Goal: Communication & Community: Participate in discussion

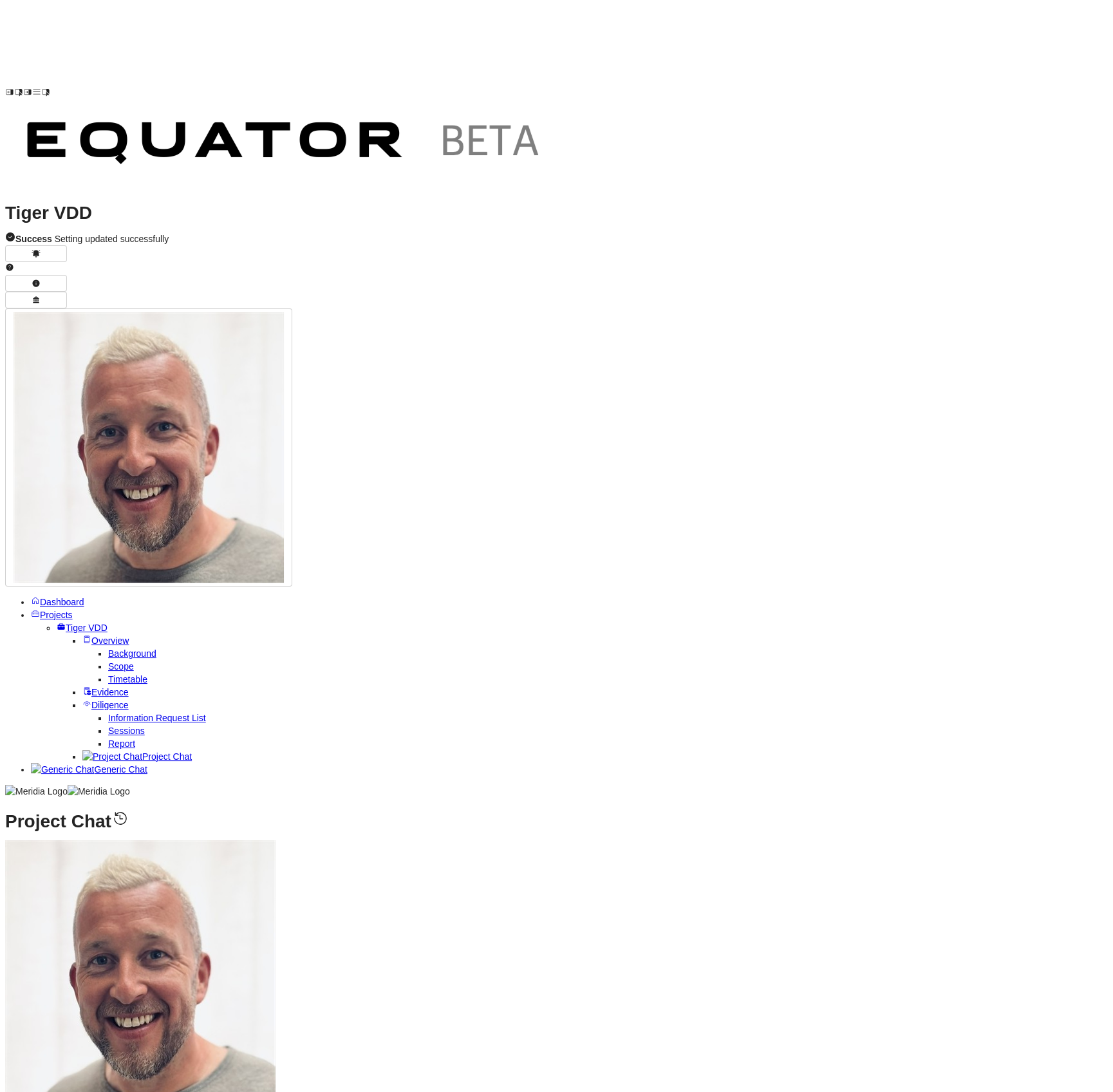
paste textarea "**********"
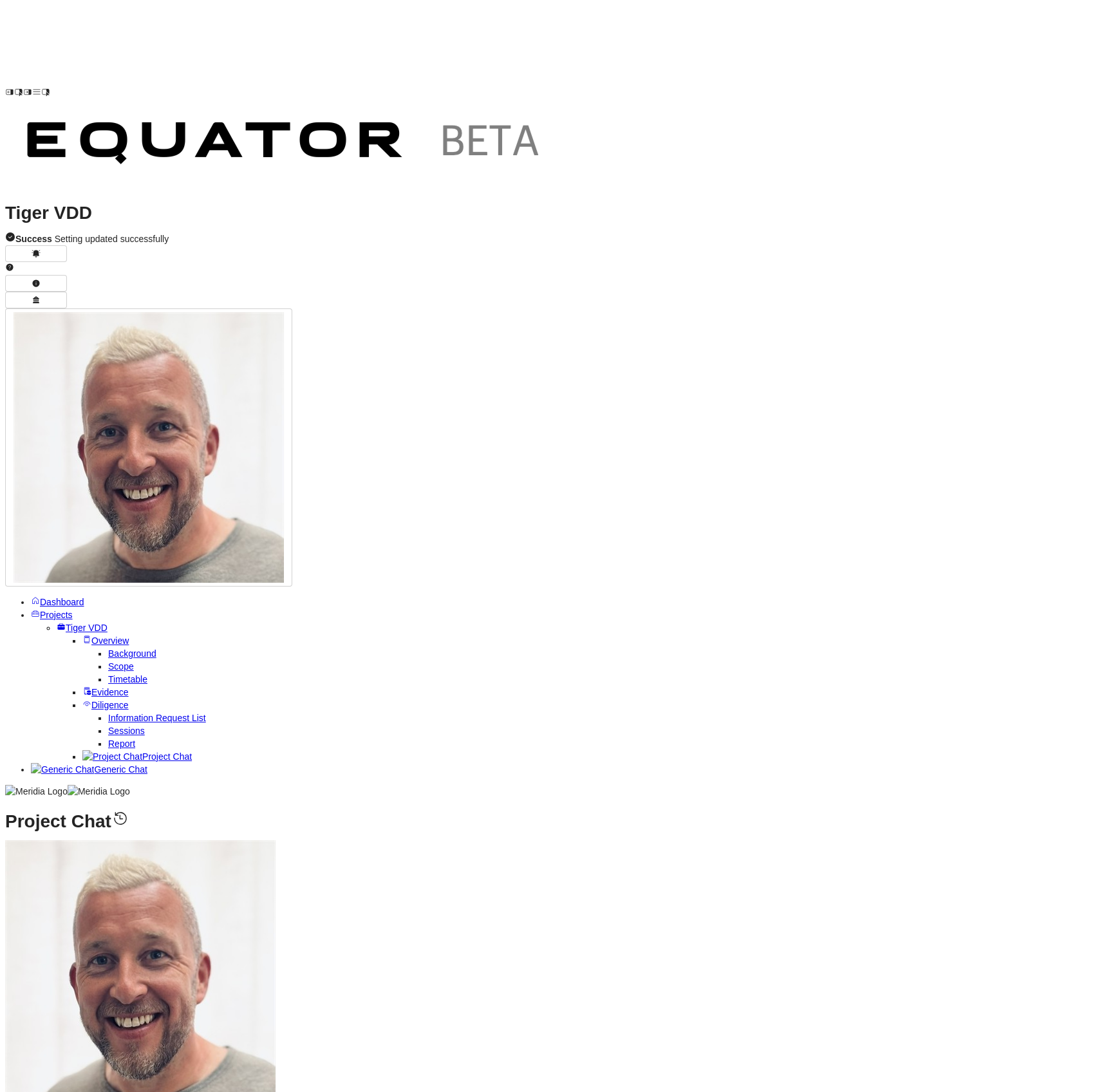
paste textarea "**********"
type textarea "**********"
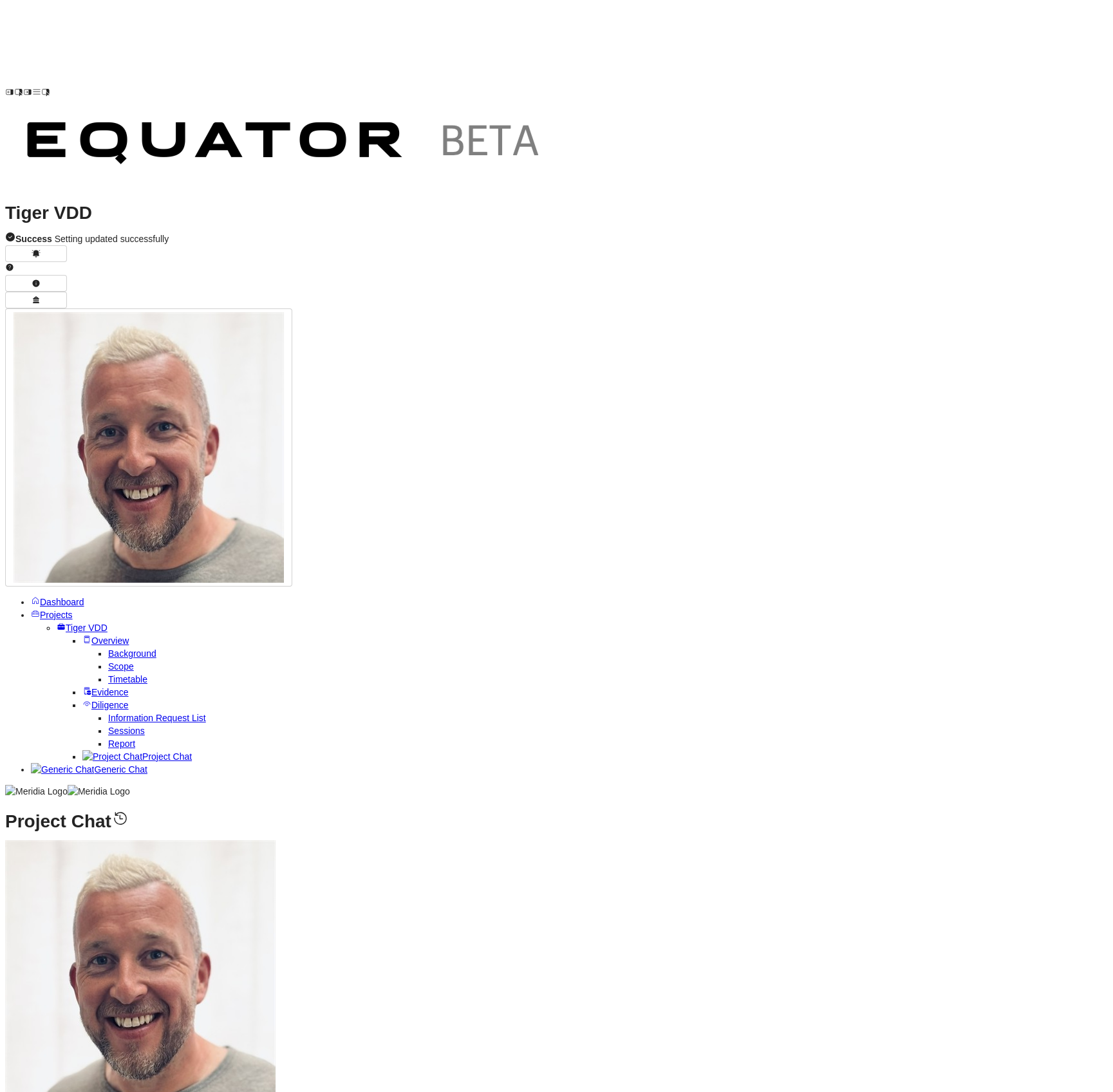
scroll to position [-718, 0]
drag, startPoint x: 299, startPoint y: 487, endPoint x: 407, endPoint y: 594, distance: 152.0
copy ul "NEW: [US_STATE] DC project has been paused - licensing model with CargoWise wou…"
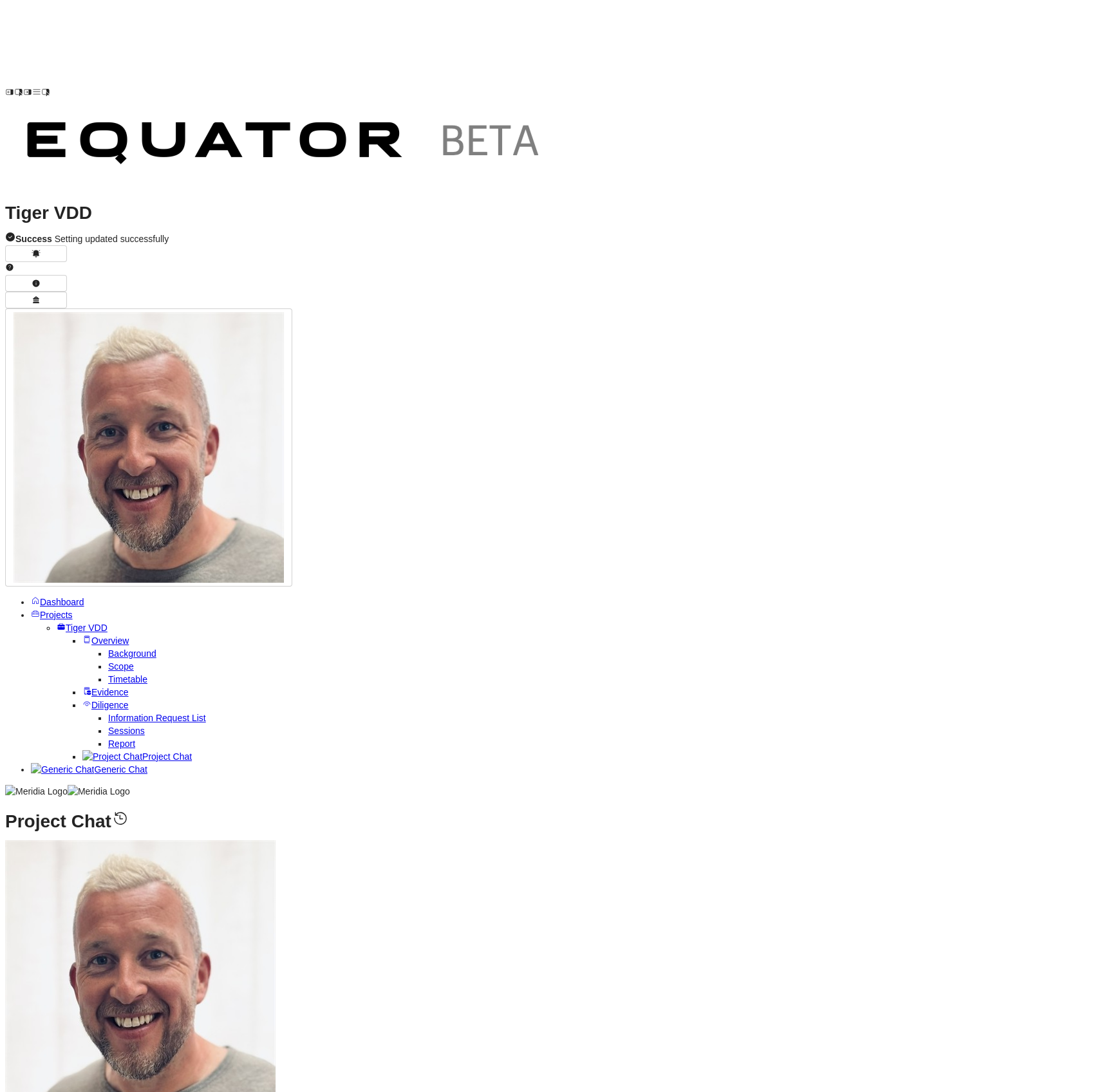
drag, startPoint x: 663, startPoint y: 598, endPoint x: 301, endPoint y: 596, distance: 362.0
copy li "NEW: "Reduced the data on Ligentix via partner" - data footprint optimisation c…"
drag, startPoint x: 299, startPoint y: 674, endPoint x: 733, endPoint y: 766, distance: 443.6
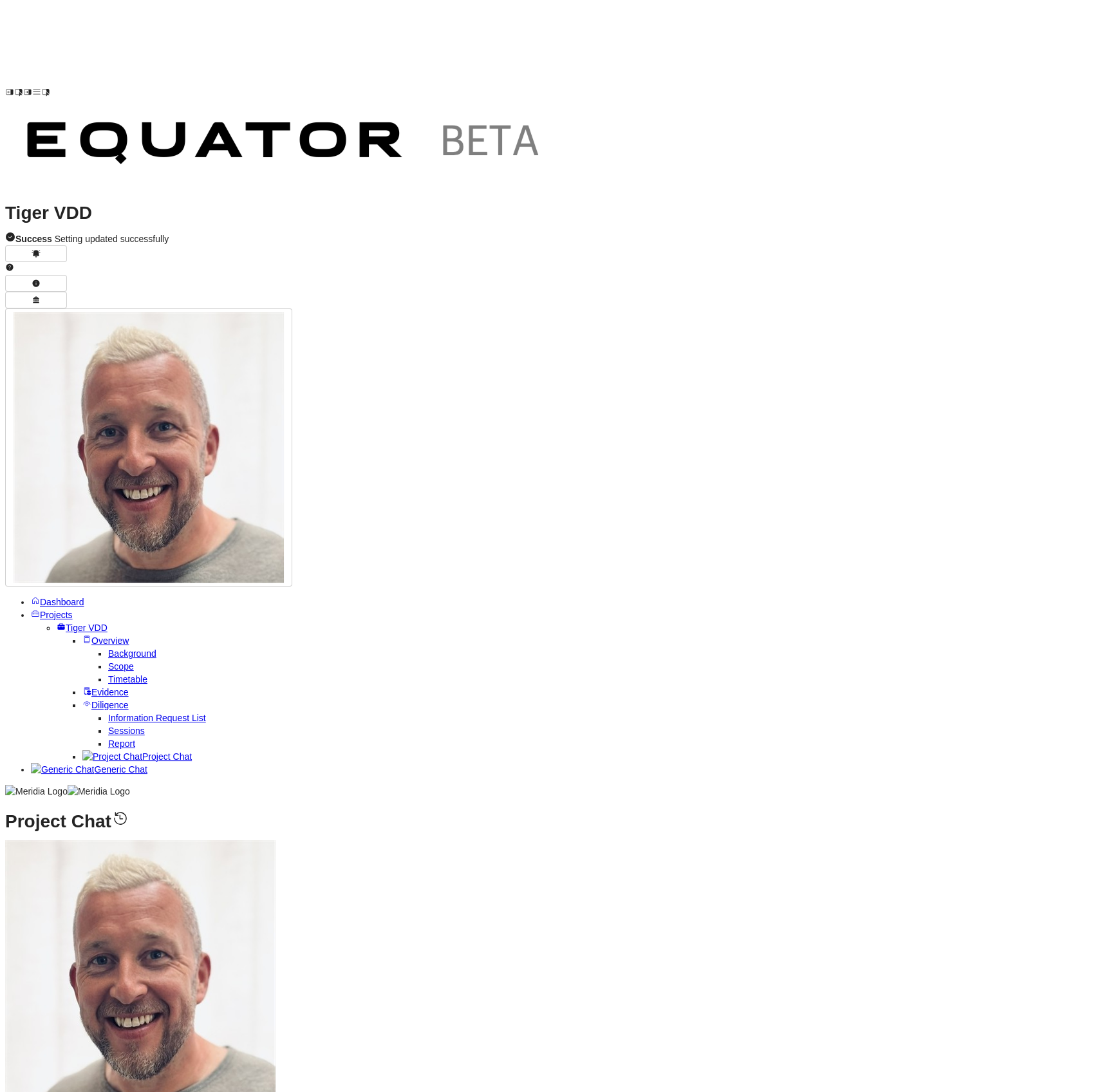
copy ul "NEW: One P1 incident in July/[DATE] - database down requiring 10-hour recovery,…"
drag, startPoint x: 305, startPoint y: 584, endPoint x: 572, endPoint y: 699, distance: 290.7
drag, startPoint x: 567, startPoint y: 708, endPoint x: 257, endPoint y: 577, distance: 336.5
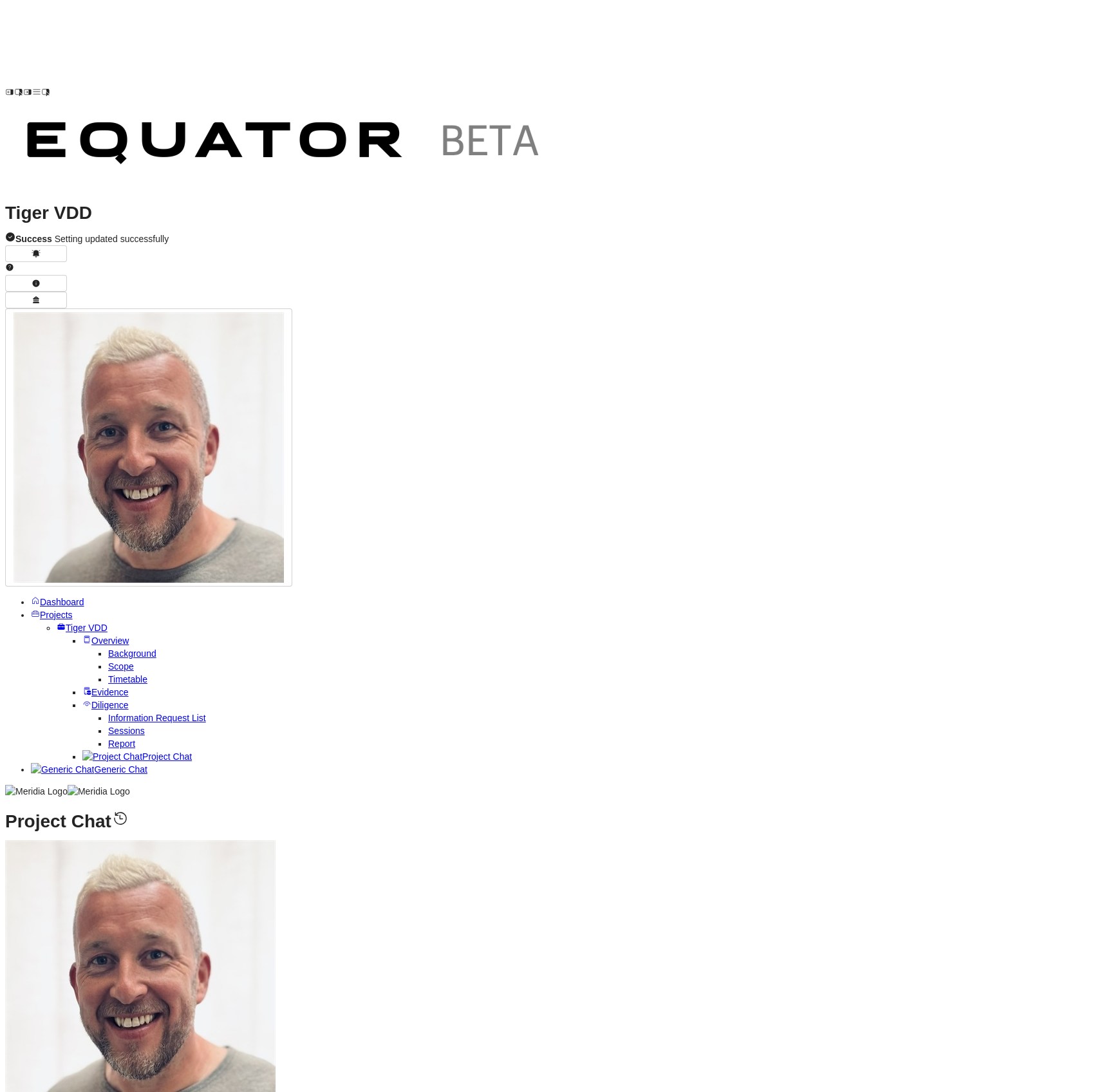
copy ul "NEW: Monthly metrics on endpoint security across devices NEW: Over 90% patch co…"
drag, startPoint x: 548, startPoint y: 815, endPoint x: 301, endPoint y: 786, distance: 248.7
copy ul "NEW STATUS: Project paused due to CargoWise licensing constraints preventing ac…"
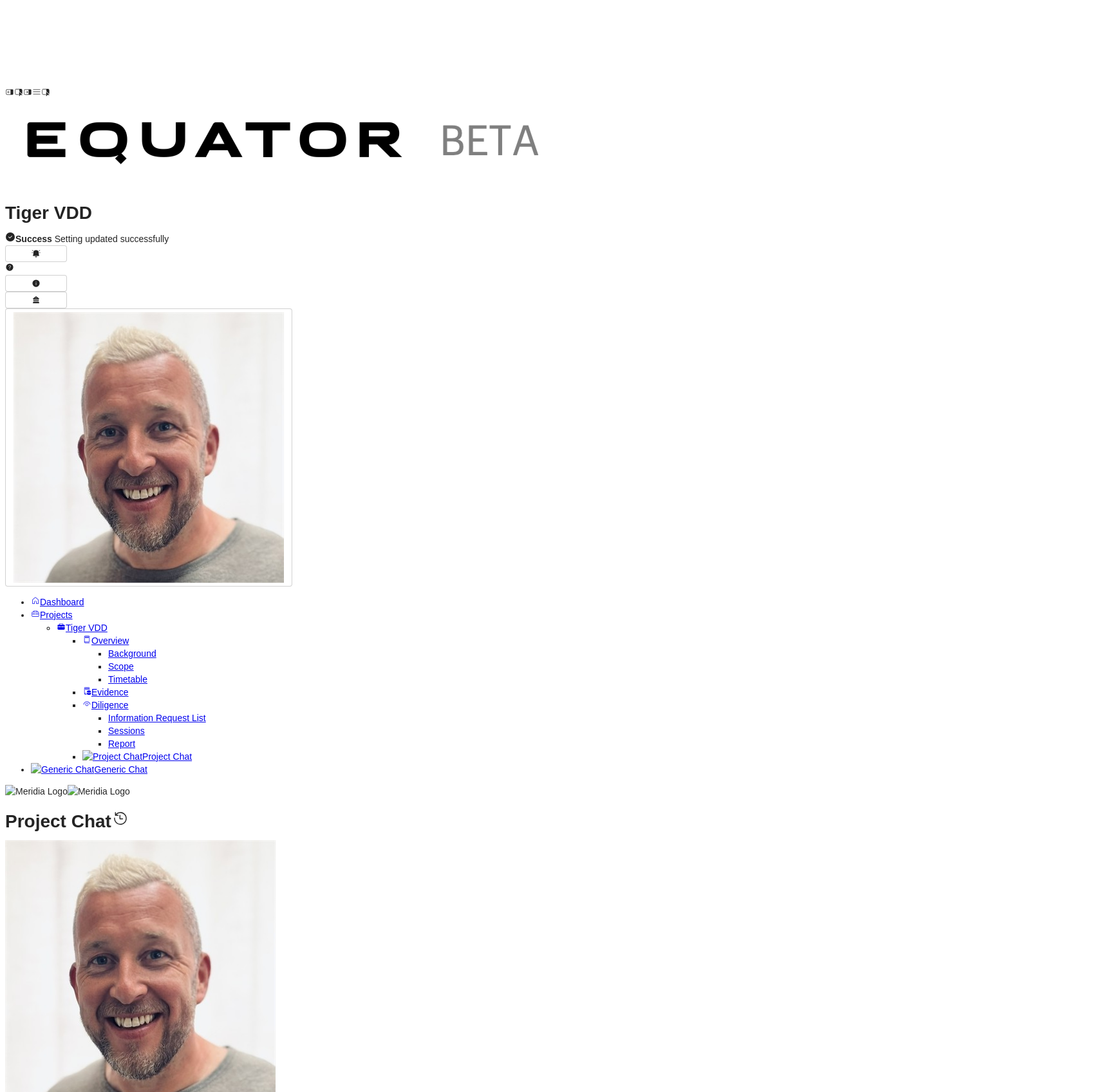
scroll to position [-212, 0]
drag, startPoint x: 301, startPoint y: 664, endPoint x: 624, endPoint y: 728, distance: 329.3
copy ul "NEW: Focus shifted to "process first with tool uplift" rather than tool-first a…"
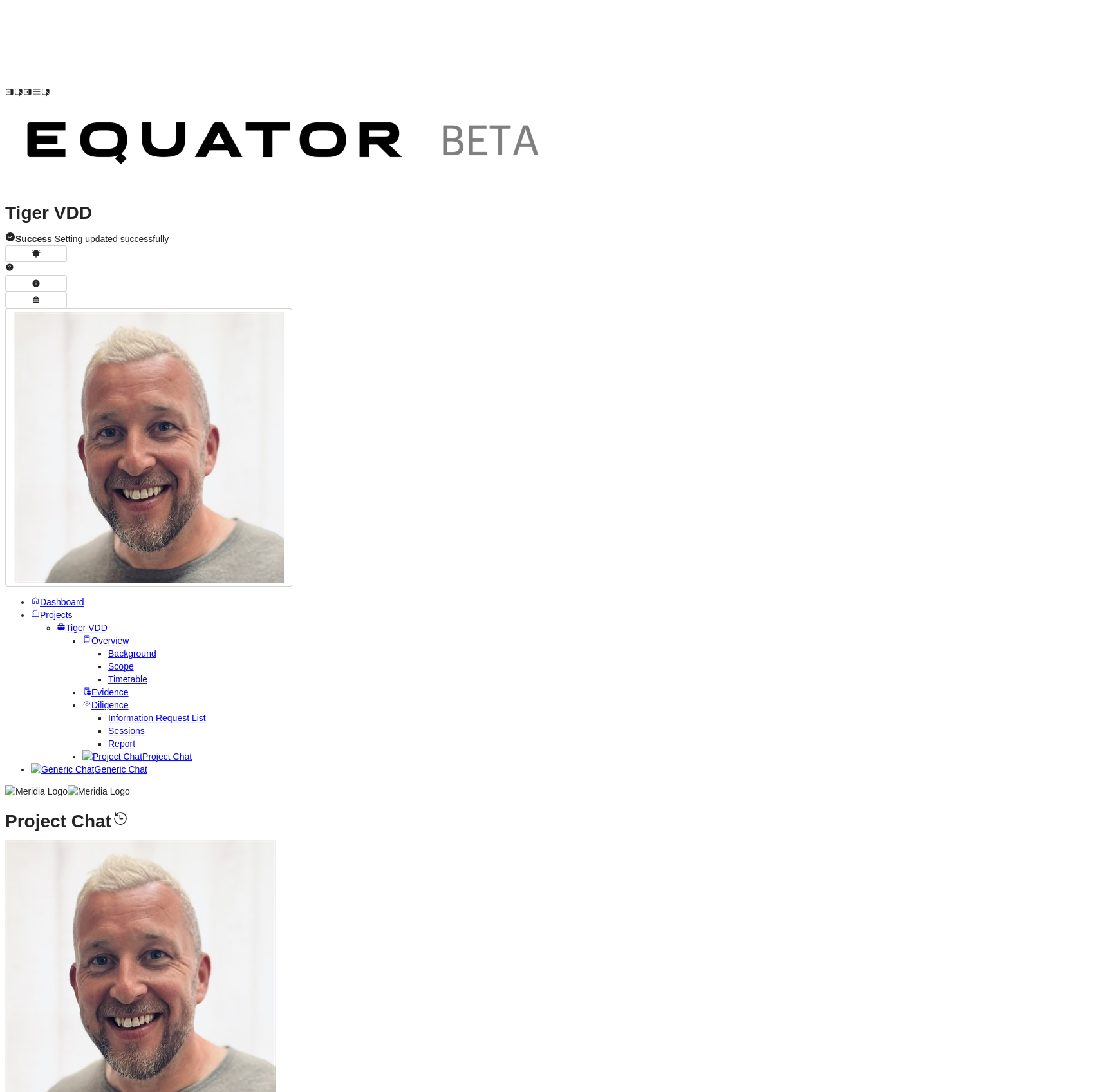
scroll to position [-35, 0]
drag, startPoint x: 497, startPoint y: 644, endPoint x: 304, endPoint y: 631, distance: 193.4
copy ul "NEW: Two customers already live on Shipment Authorisation NEW: On target for H1…"
drag, startPoint x: 301, startPoint y: 687, endPoint x: 484, endPoint y: 719, distance: 185.8
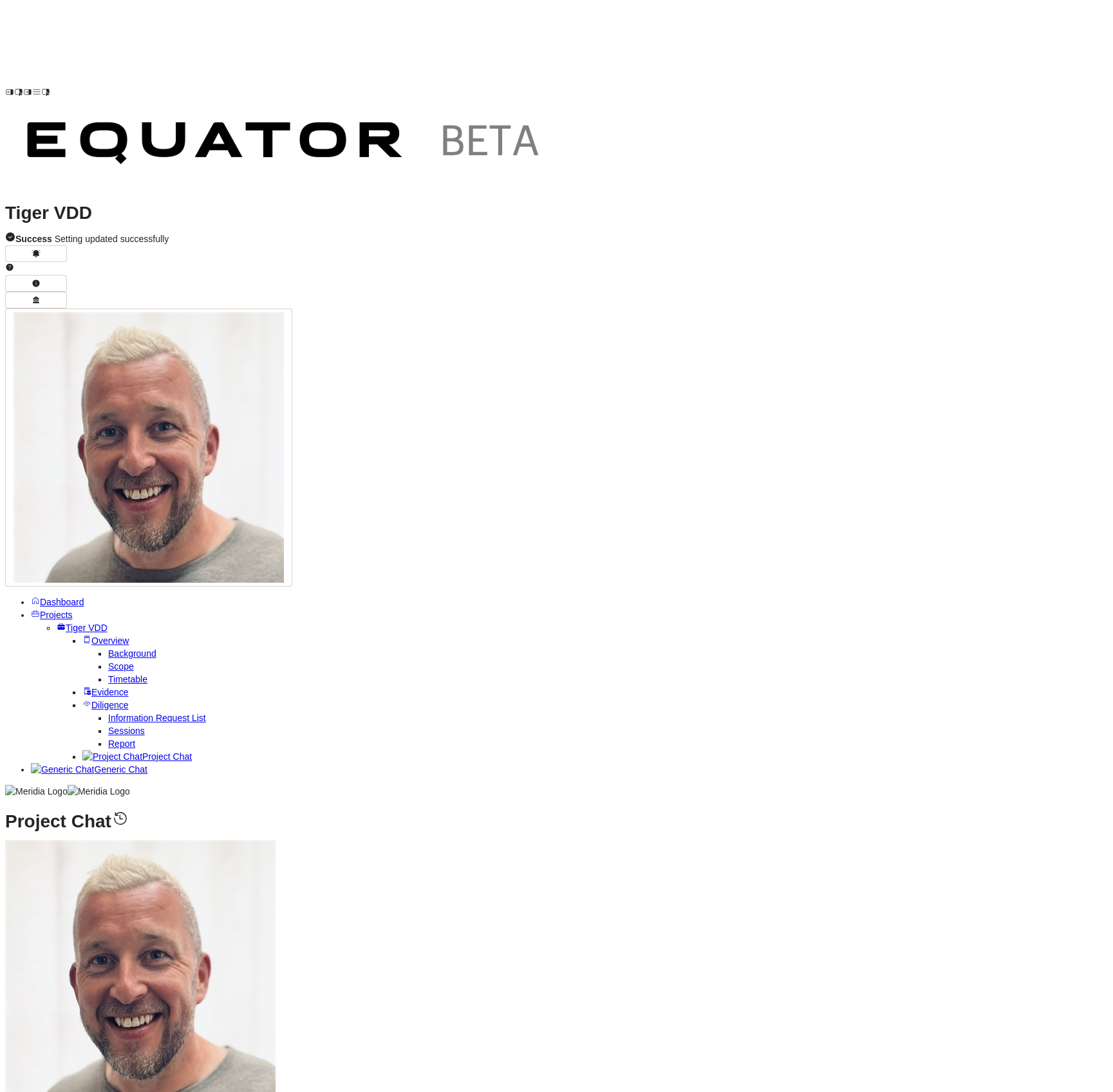
copy ul "NEW: Board briefings periodically review marketplace opportunities NEW: Continu…"
drag, startPoint x: 303, startPoint y: 774, endPoint x: 638, endPoint y: 804, distance: 336.3
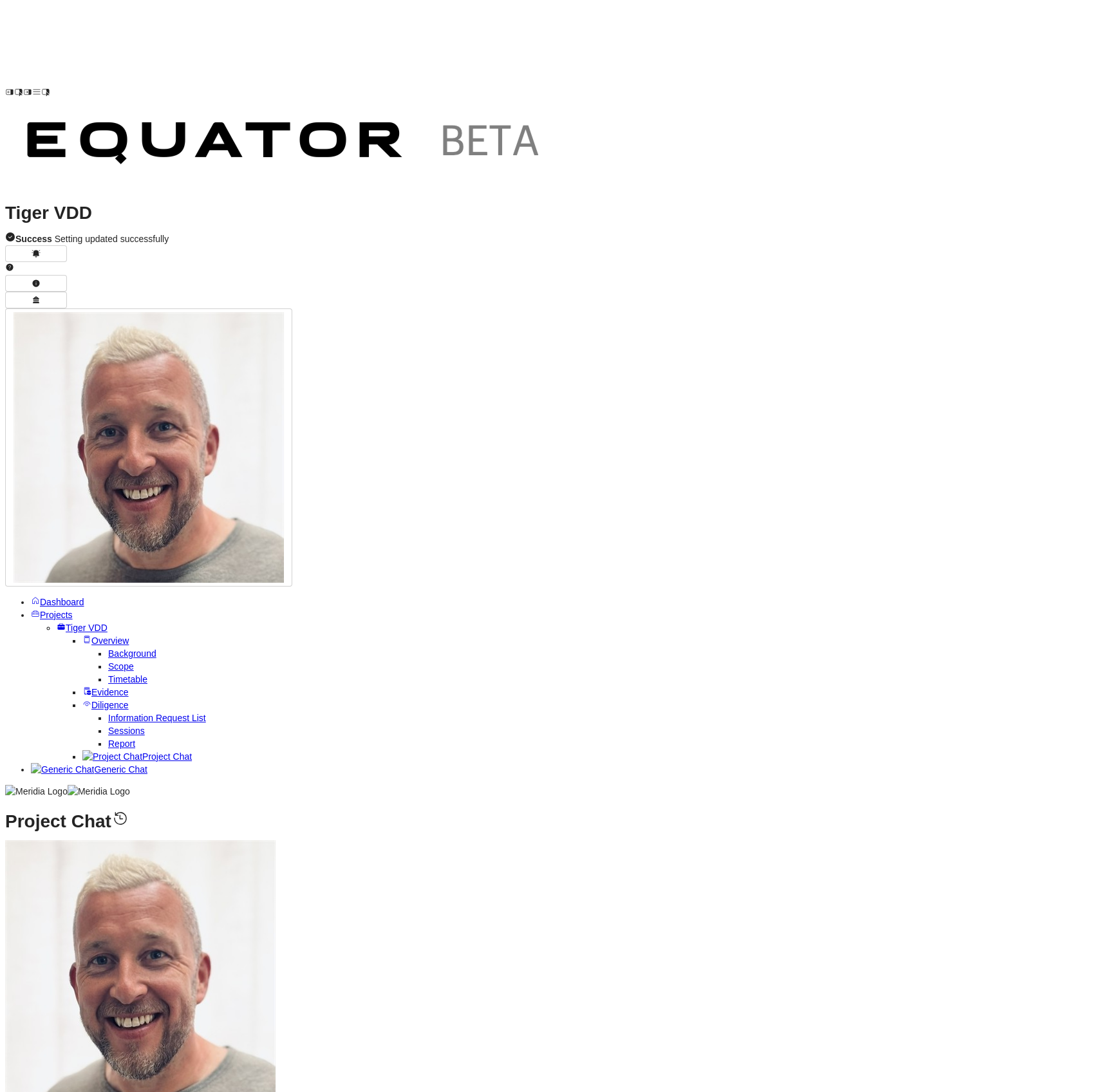
copy ul "NEW: Login performance averaging 1 second globally NEW: Detailed performance mo…"
click at [95, 687] on span "Evidence" at bounding box center [110, 692] width 37 height 11
